Goal: Use online tool/utility

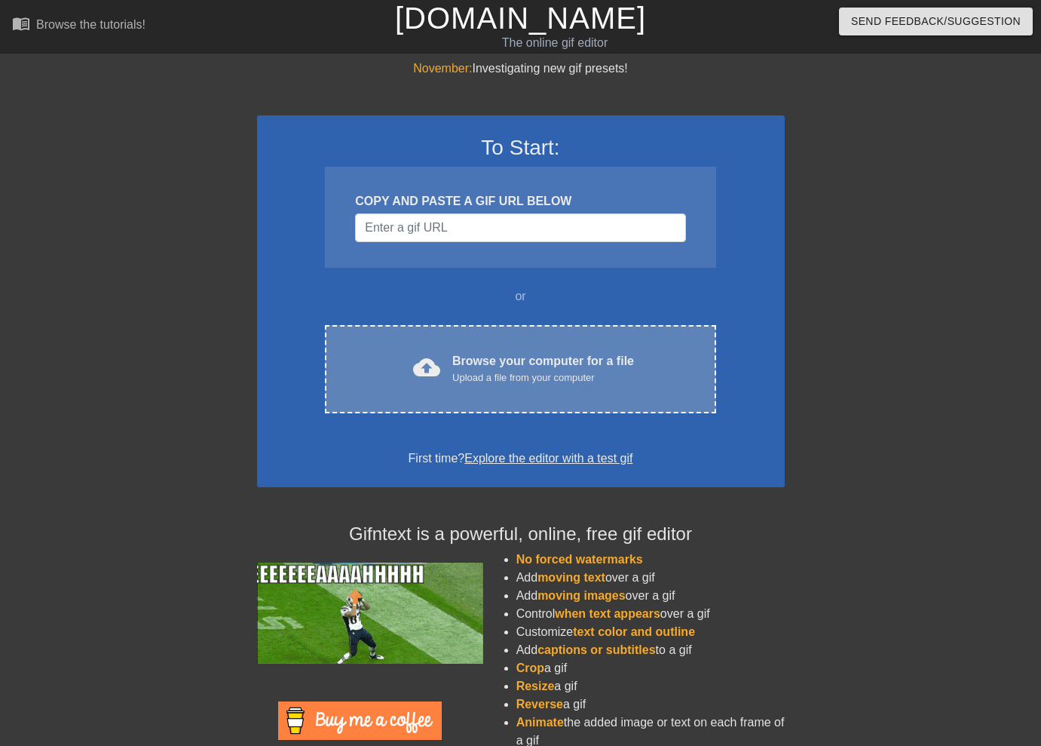
scroll to position [59, 0]
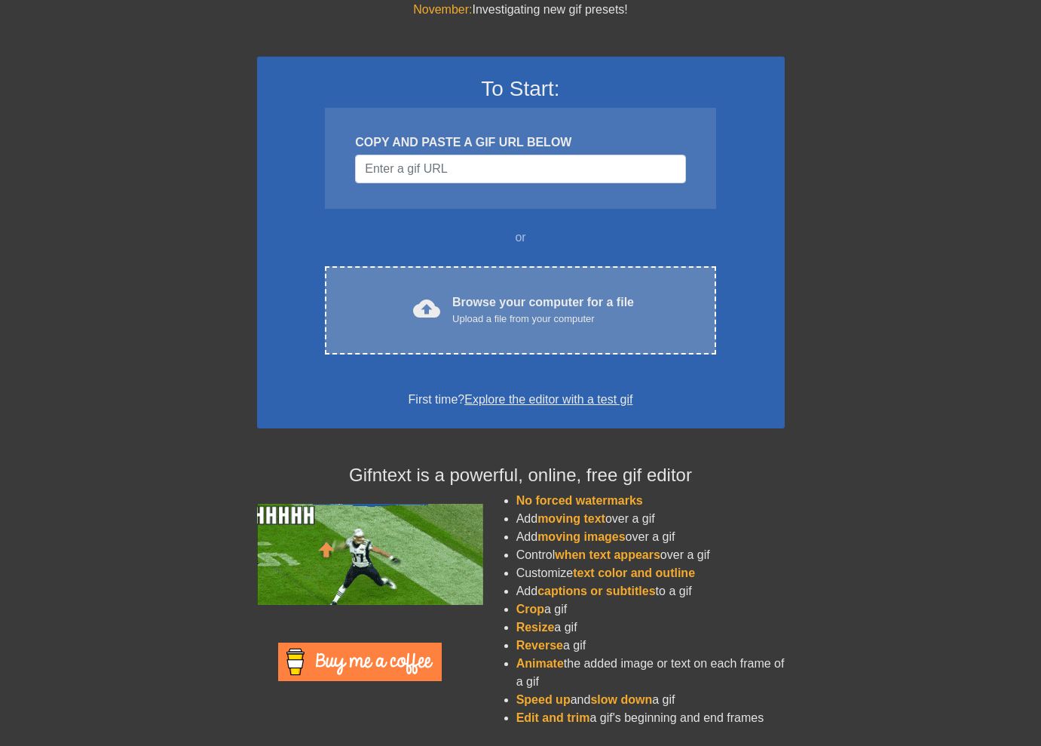
click at [506, 311] on div "Upload a file from your computer" at bounding box center [543, 318] width 182 height 15
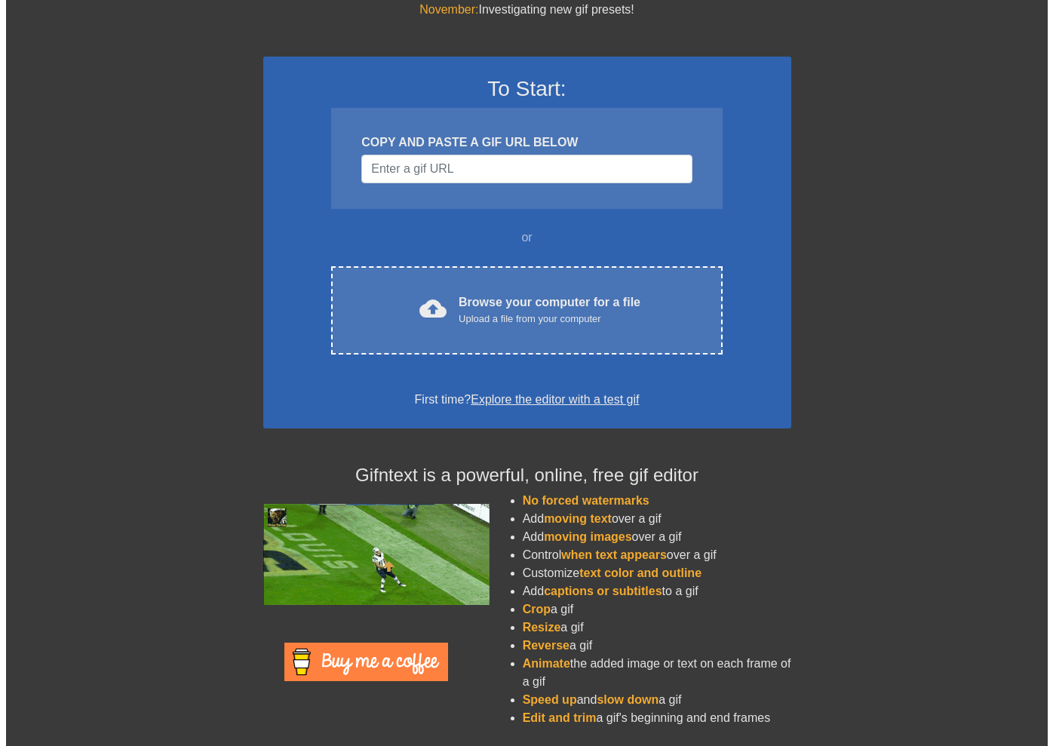
scroll to position [0, 0]
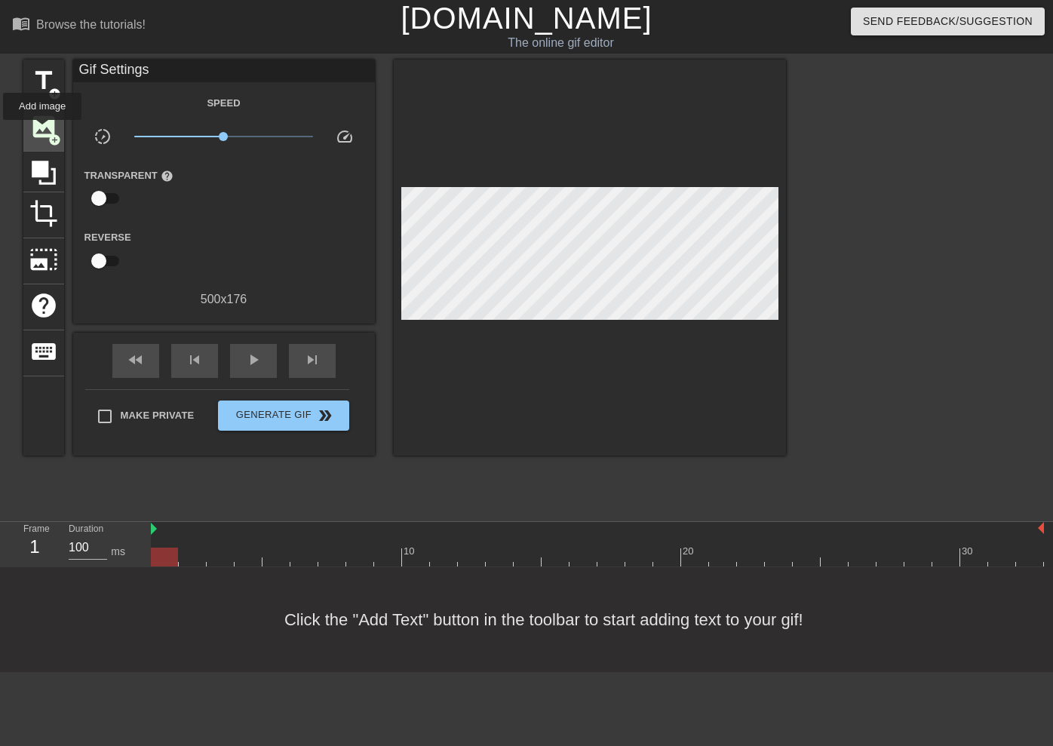
click at [43, 130] on span "image" at bounding box center [43, 126] width 29 height 29
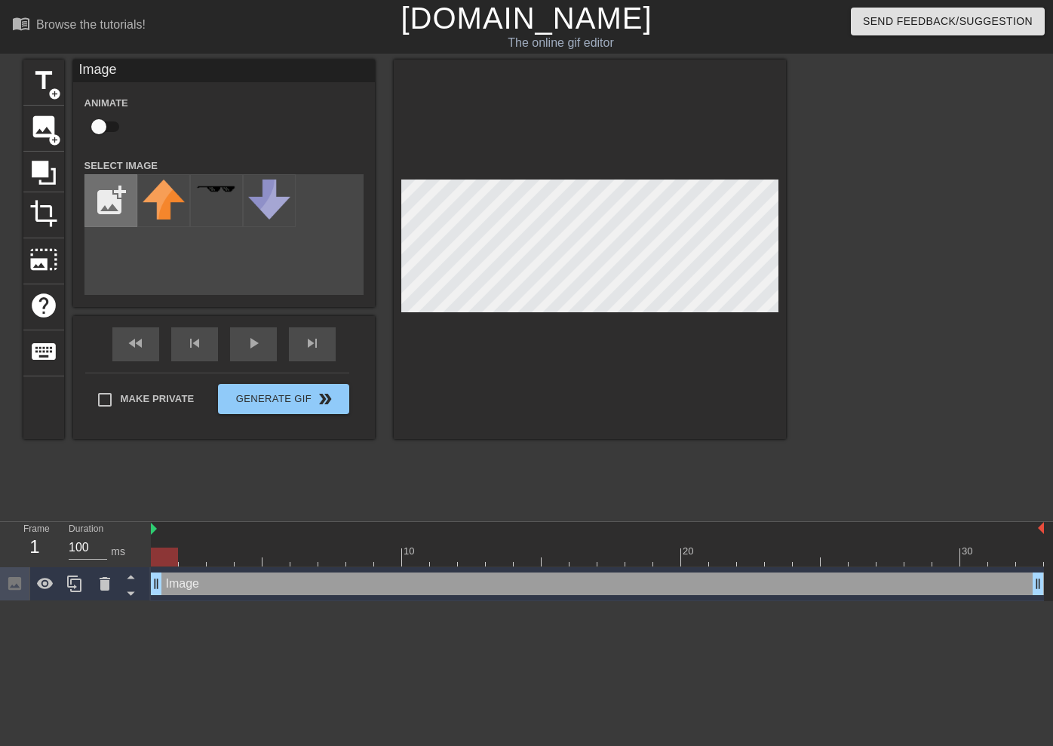
click at [109, 192] on input "file" at bounding box center [110, 200] width 51 height 51
click at [112, 205] on input "file" at bounding box center [110, 200] width 51 height 51
drag, startPoint x: 132, startPoint y: 260, endPoint x: 113, endPoint y: 222, distance: 42.2
click at [132, 257] on div "add_photo_alternate" at bounding box center [223, 234] width 279 height 121
click at [112, 218] on input "file" at bounding box center [110, 200] width 51 height 51
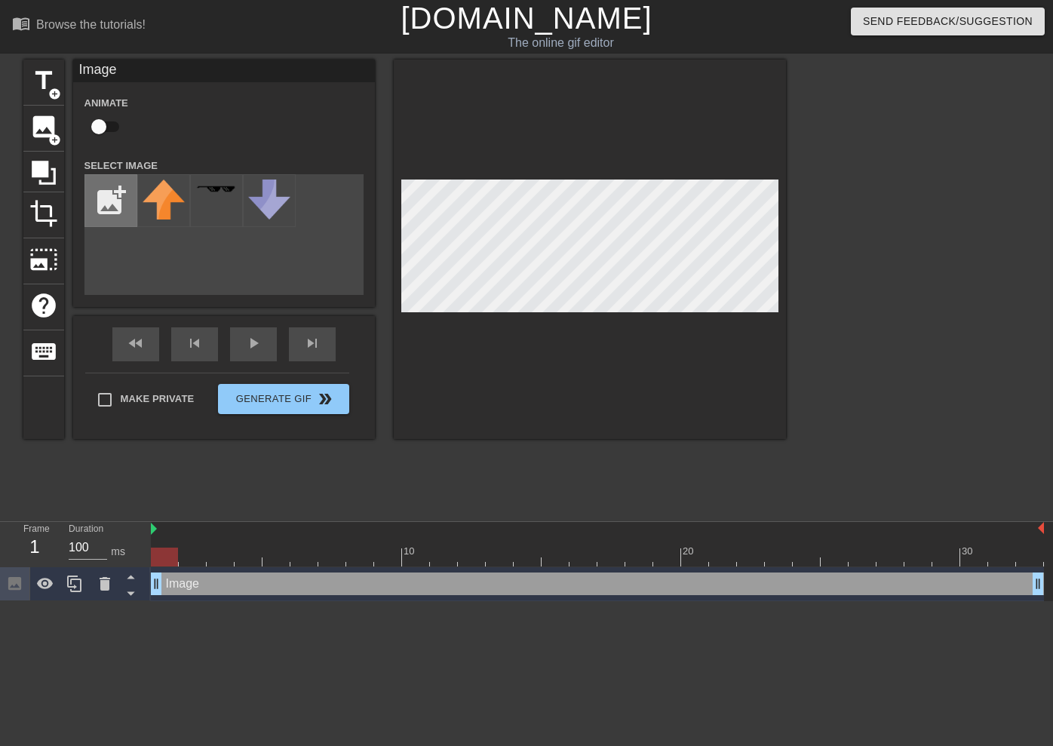
type input "C:\fakepath\logo.png"
click at [163, 209] on img at bounding box center [164, 200] width 42 height 42
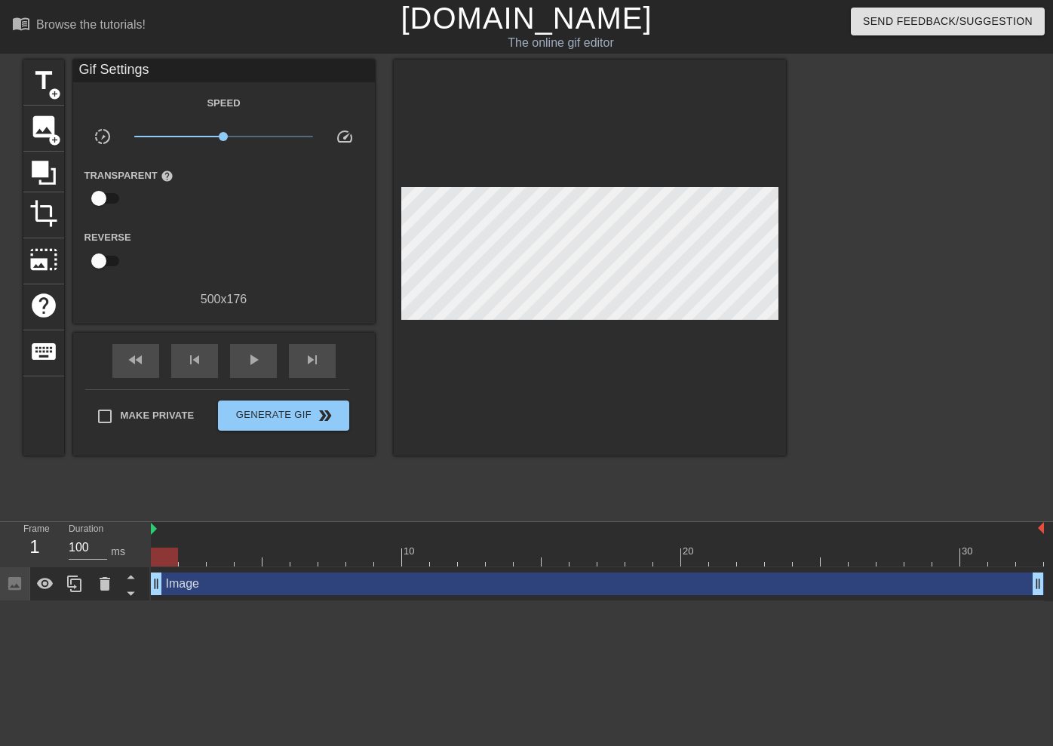
click at [721, 393] on div at bounding box center [590, 258] width 392 height 396
click at [324, 419] on span "double_arrow" at bounding box center [325, 415] width 18 height 18
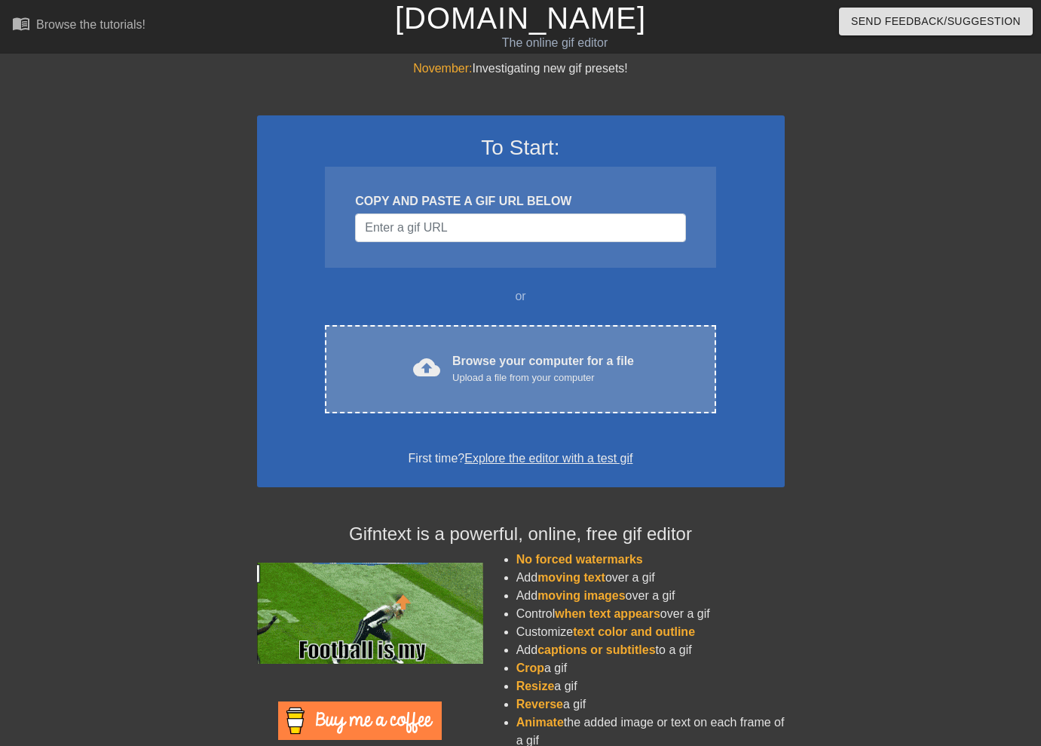
click at [486, 368] on div "Browse your computer for a file Upload a file from your computer" at bounding box center [543, 368] width 182 height 33
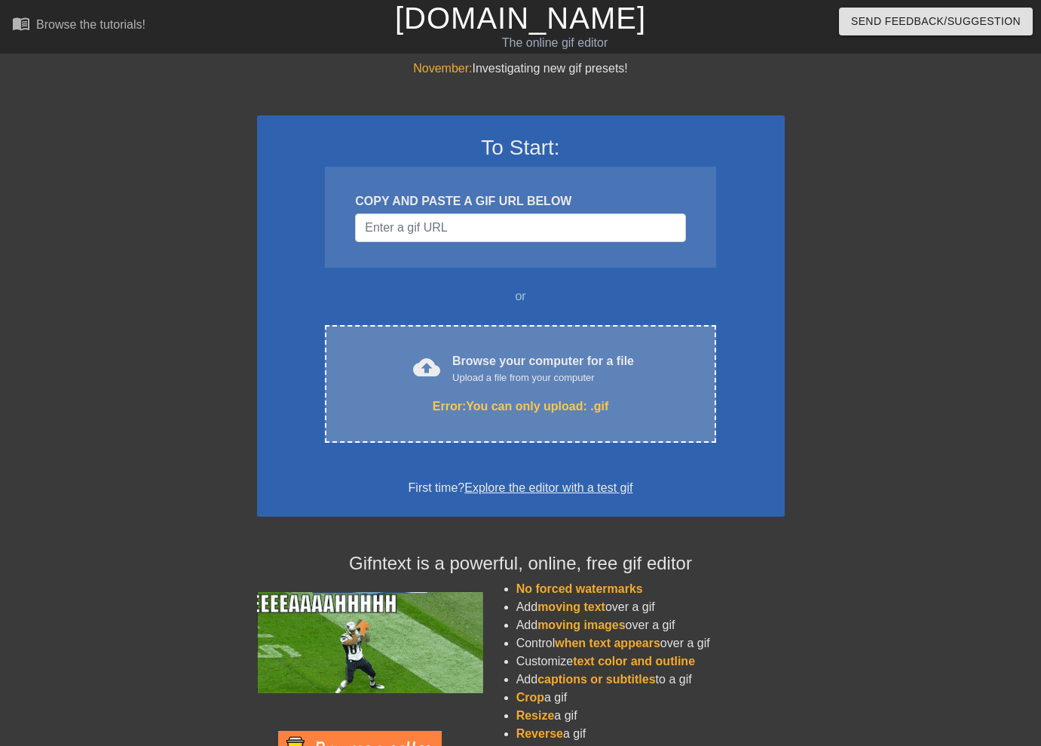
drag, startPoint x: 38, startPoint y: 281, endPoint x: 373, endPoint y: 330, distance: 337.6
click at [49, 283] on div at bounding box center [126, 286] width 226 height 452
click at [454, 347] on div "cloud_upload Browse your computer for a file Upload a file from your computer E…" at bounding box center [520, 384] width 391 height 118
